Goal: Download file/media

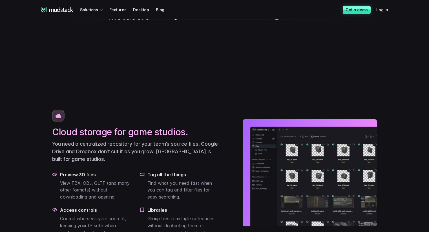
scroll to position [306, 0]
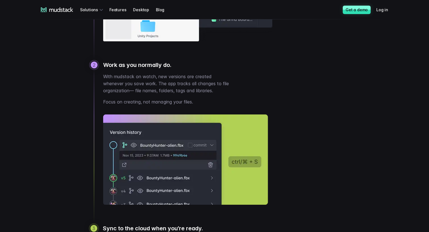
scroll to position [480, 0]
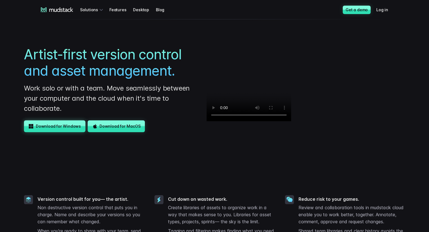
click at [44, 130] on link "Download for Windows" at bounding box center [54, 127] width 61 height 12
click at [55, 128] on link "Download for Windows" at bounding box center [54, 127] width 61 height 12
